Goal: Task Accomplishment & Management: Manage account settings

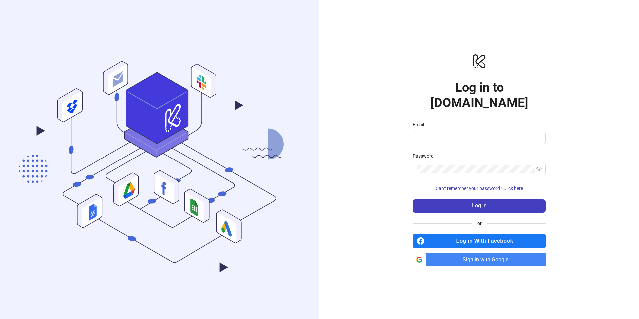
click at [464, 253] on span "Sign in with Google" at bounding box center [486, 259] width 117 height 13
click at [460, 133] on input "Email" at bounding box center [478, 137] width 124 height 8
click at [469, 133] on input "Email" at bounding box center [478, 137] width 124 height 8
click at [0, 318] on com-1password-button at bounding box center [0, 319] width 0 height 0
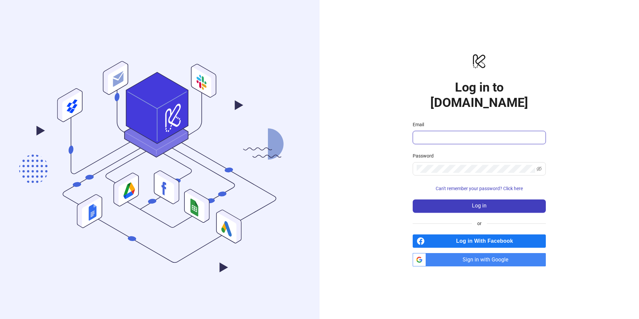
click at [438, 133] on input "Email" at bounding box center [478, 137] width 124 height 8
type input "**********"
drag, startPoint x: 638, startPoint y: 190, endPoint x: 534, endPoint y: 174, distance: 105.0
click at [638, 190] on div "**********" at bounding box center [478, 159] width 319 height 319
click at [520, 186] on span "Can't remember your password? Click here" at bounding box center [478, 188] width 87 height 5
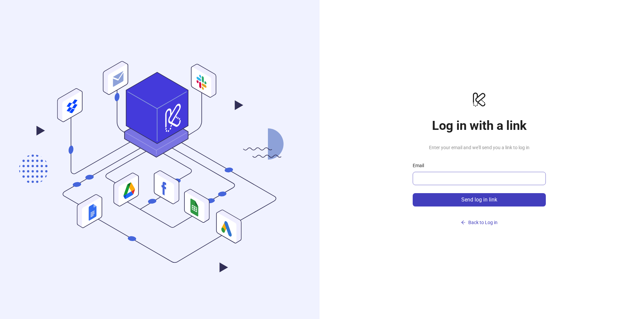
click at [452, 174] on span at bounding box center [478, 178] width 133 height 13
type input "**********"
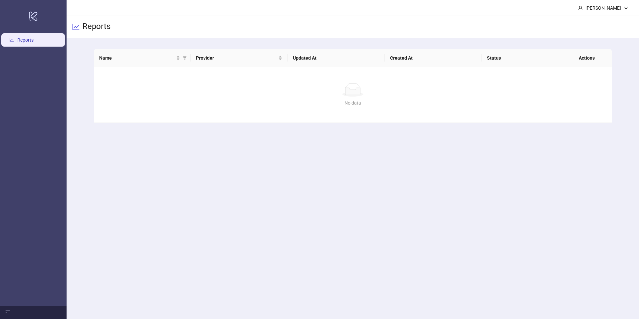
click at [34, 38] on link "Reports" at bounding box center [25, 39] width 16 height 5
click at [484, 20] on div "Reports" at bounding box center [353, 27] width 572 height 22
click at [352, 96] on ellipse at bounding box center [352, 94] width 21 height 5
click at [79, 21] on div at bounding box center [76, 27] width 8 height 22
drag, startPoint x: 87, startPoint y: 26, endPoint x: 130, endPoint y: 30, distance: 43.1
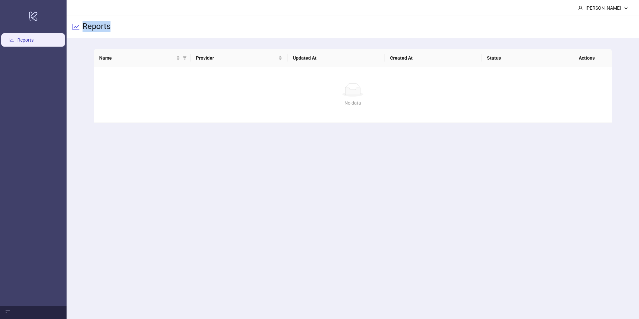
click at [130, 30] on div "Reports" at bounding box center [353, 27] width 572 height 22
click at [9, 312] on icon "menu-fold" at bounding box center [8, 312] width 4 height 4
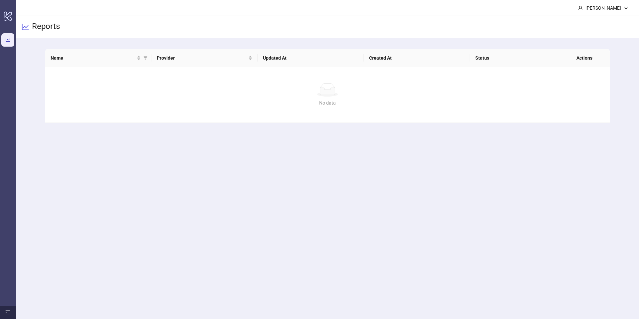
click at [8, 312] on icon "menu-unfold" at bounding box center [8, 312] width 4 height 4
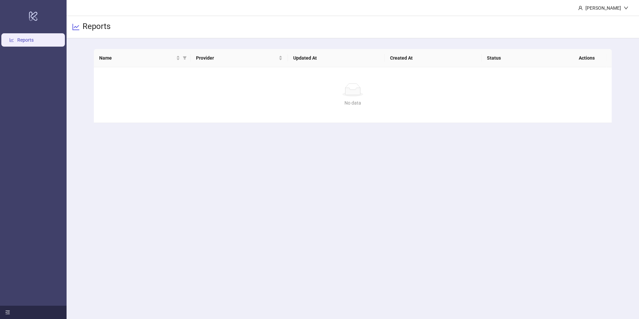
click at [28, 40] on link "Reports" at bounding box center [25, 39] width 16 height 5
click at [30, 16] on icon at bounding box center [33, 16] width 8 height 9
click at [614, 7] on div "Boris Bicanic" at bounding box center [602, 7] width 41 height 7
click at [542, 25] on div "Reports" at bounding box center [353, 27] width 572 height 22
